Goal: Entertainment & Leisure: Consume media (video, audio)

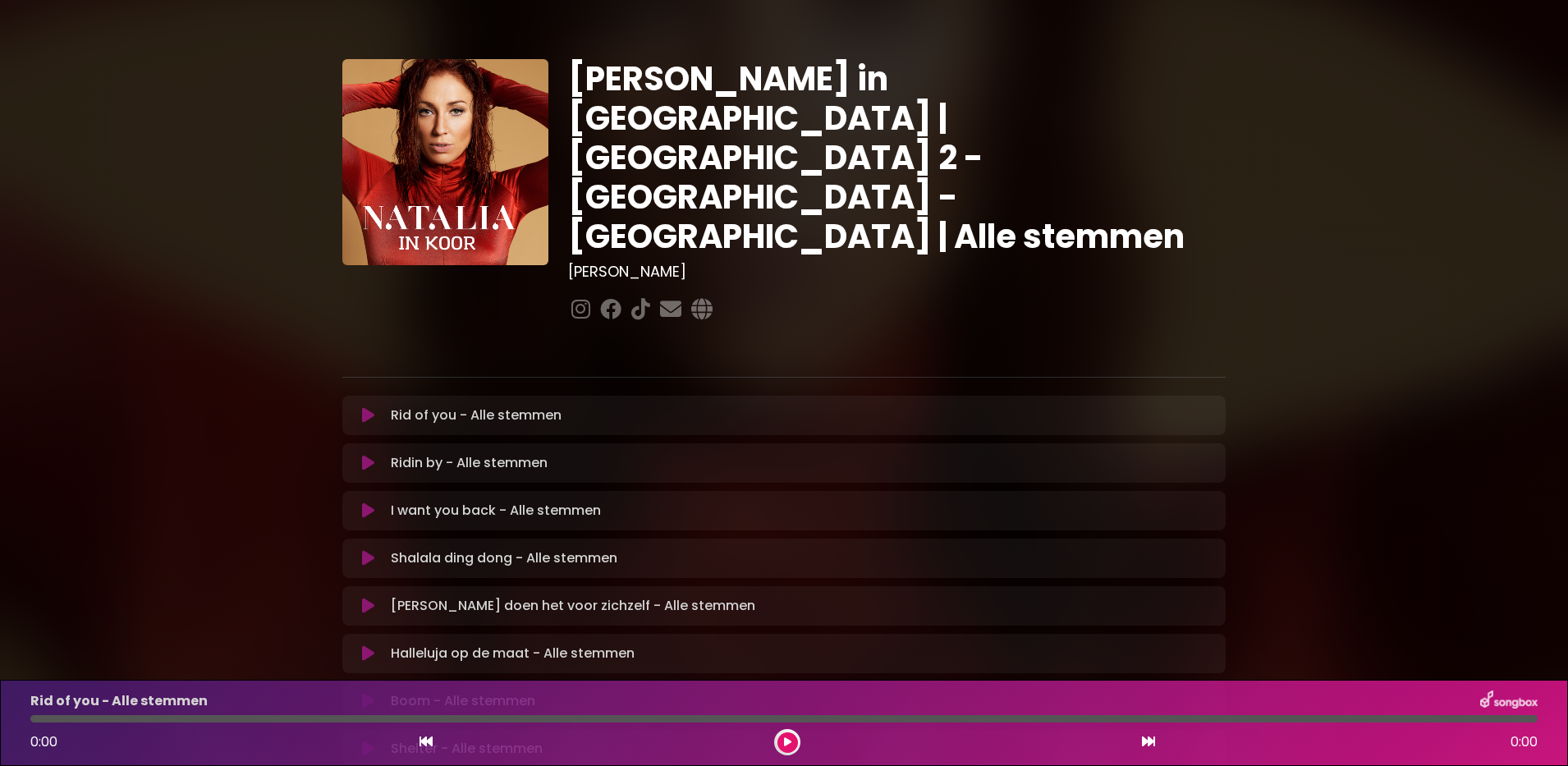
click at [365, 407] on icon at bounding box center [368, 415] width 12 height 17
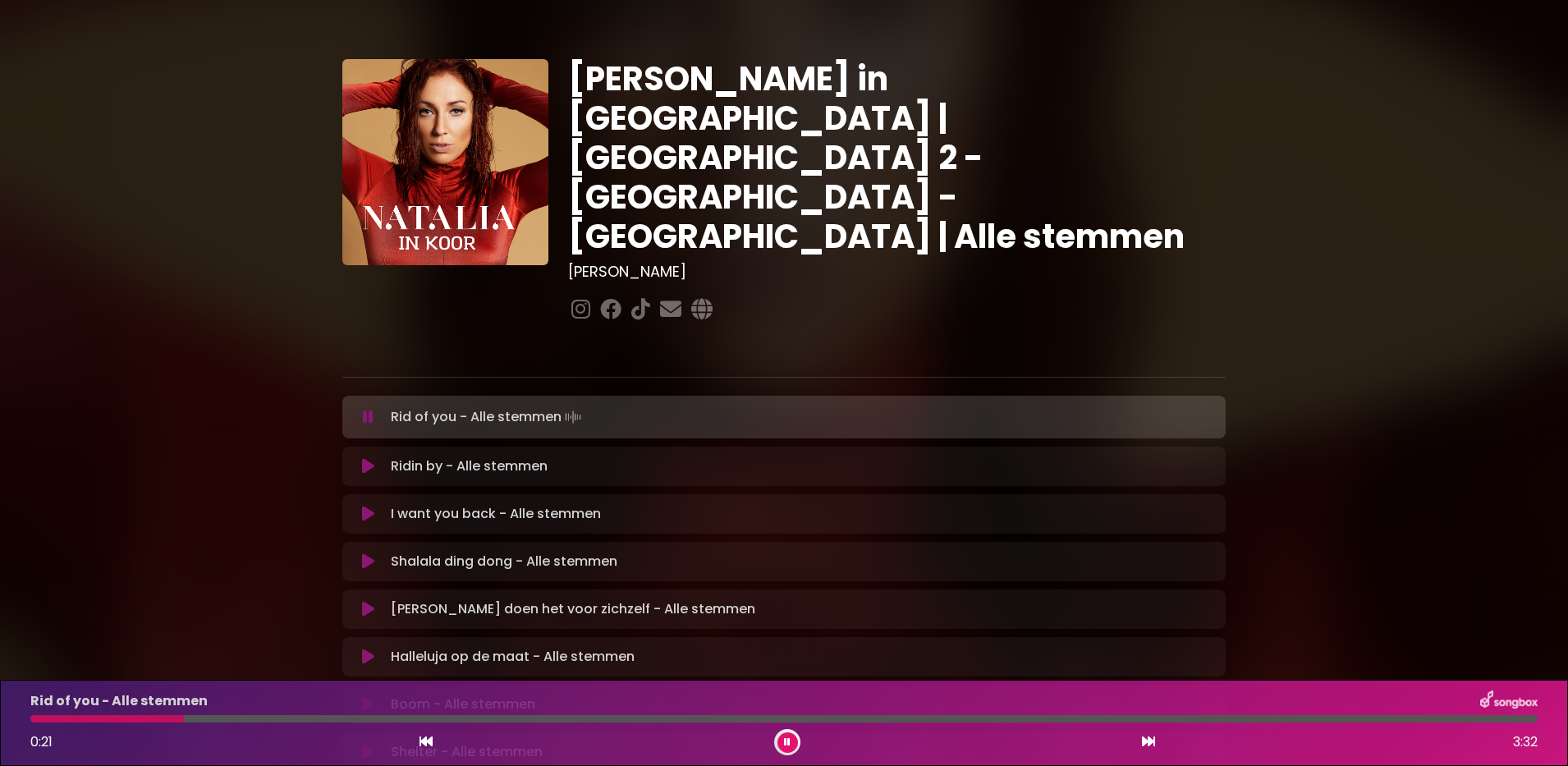
click at [787, 739] on icon at bounding box center [787, 741] width 6 height 10
